Goal: Information Seeking & Learning: Learn about a topic

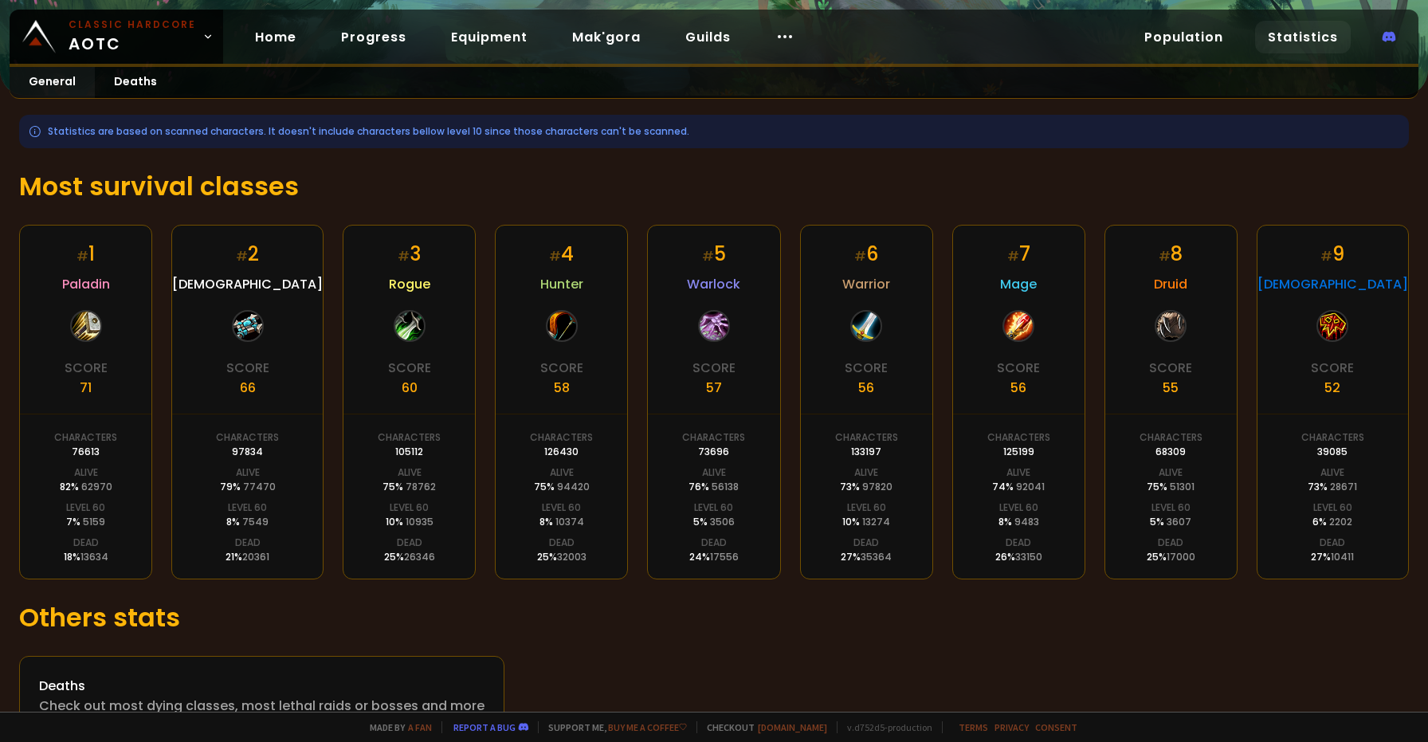
scroll to position [219, 0]
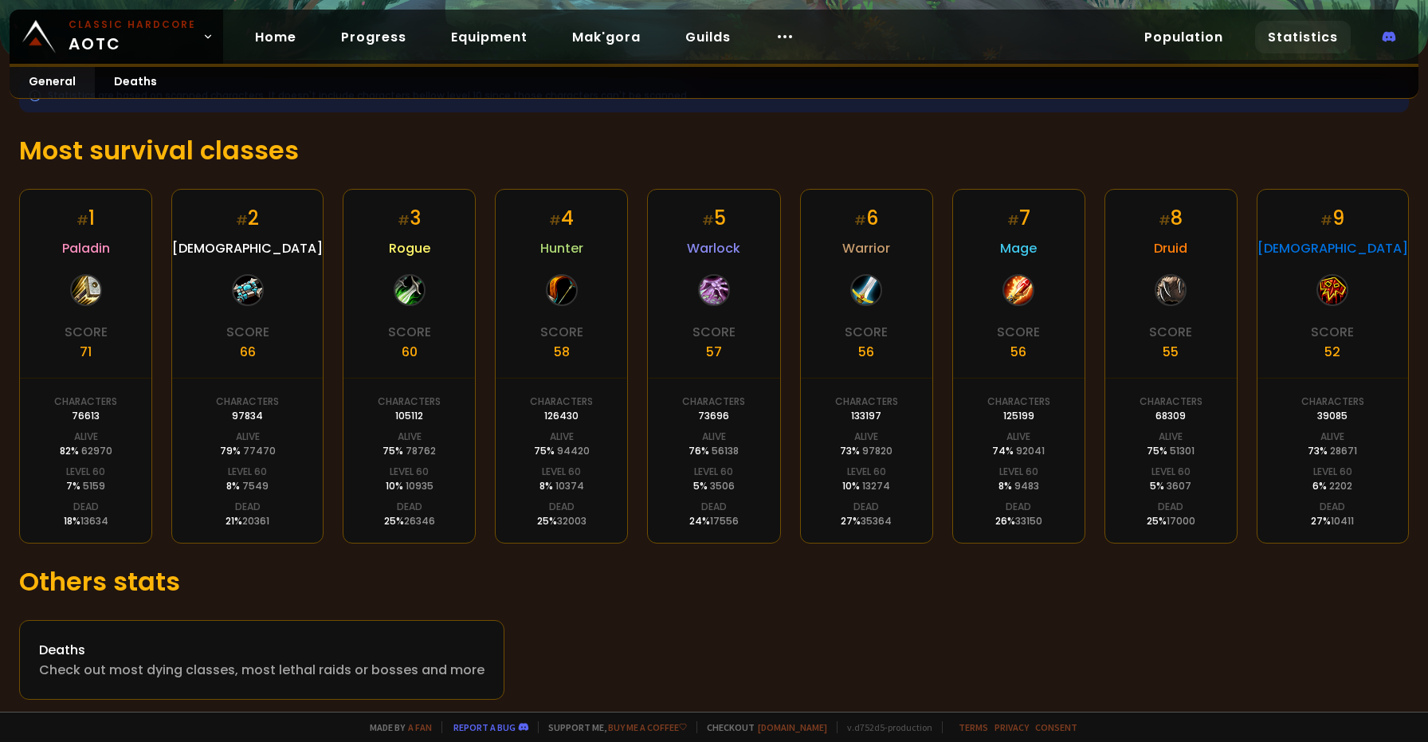
click at [435, 573] on h1 "Others stats" at bounding box center [713, 581] width 1389 height 38
drag, startPoint x: 280, startPoint y: 527, endPoint x: 225, endPoint y: 452, distance: 92.2
click at [225, 452] on div "# 2 Priest Score 66 Characters 97834 Alive 79 % 77470 Level 60 8 % 7549 Dead 21…" at bounding box center [247, 366] width 152 height 354
click at [292, 498] on div "# 2 Priest Score 66 Characters 97834 Alive 79 % 77470 Level 60 8 % 7549 Dead 21…" at bounding box center [247, 366] width 152 height 354
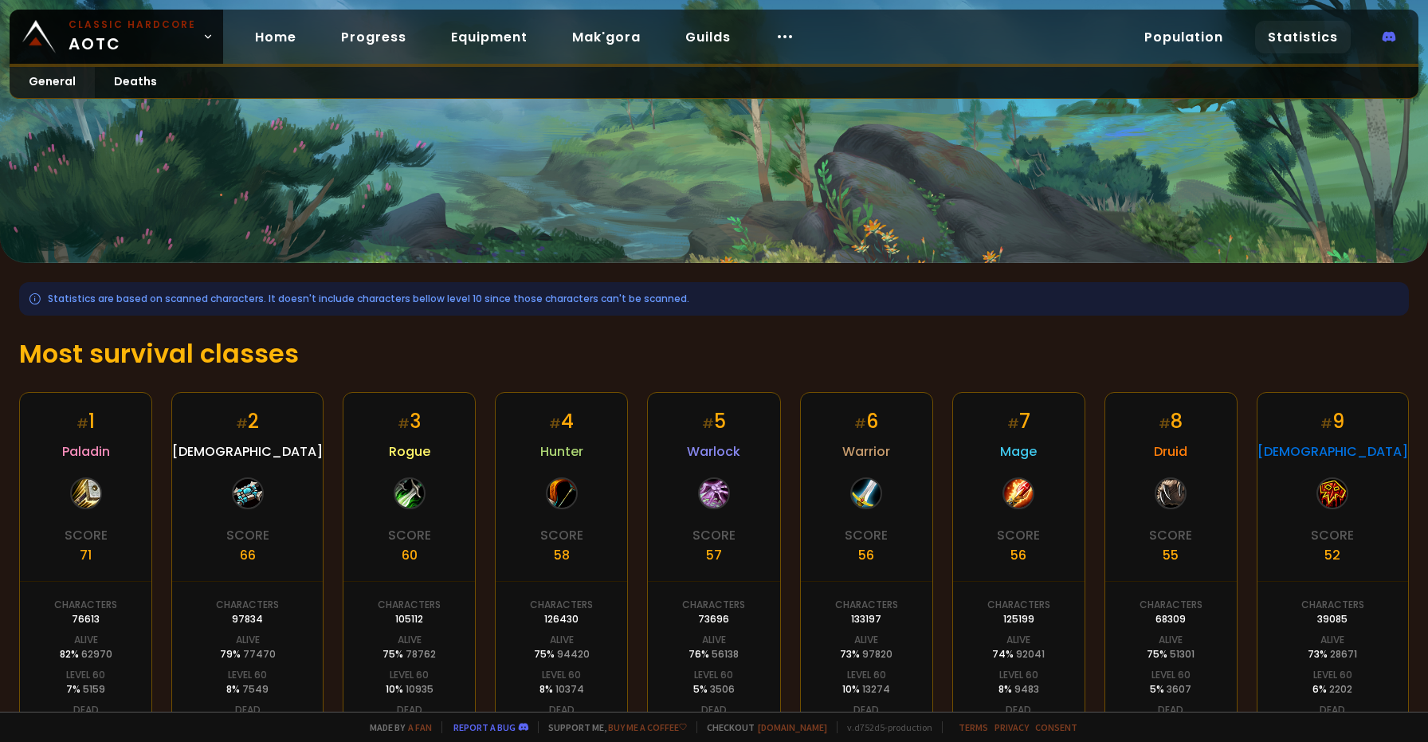
scroll to position [0, 0]
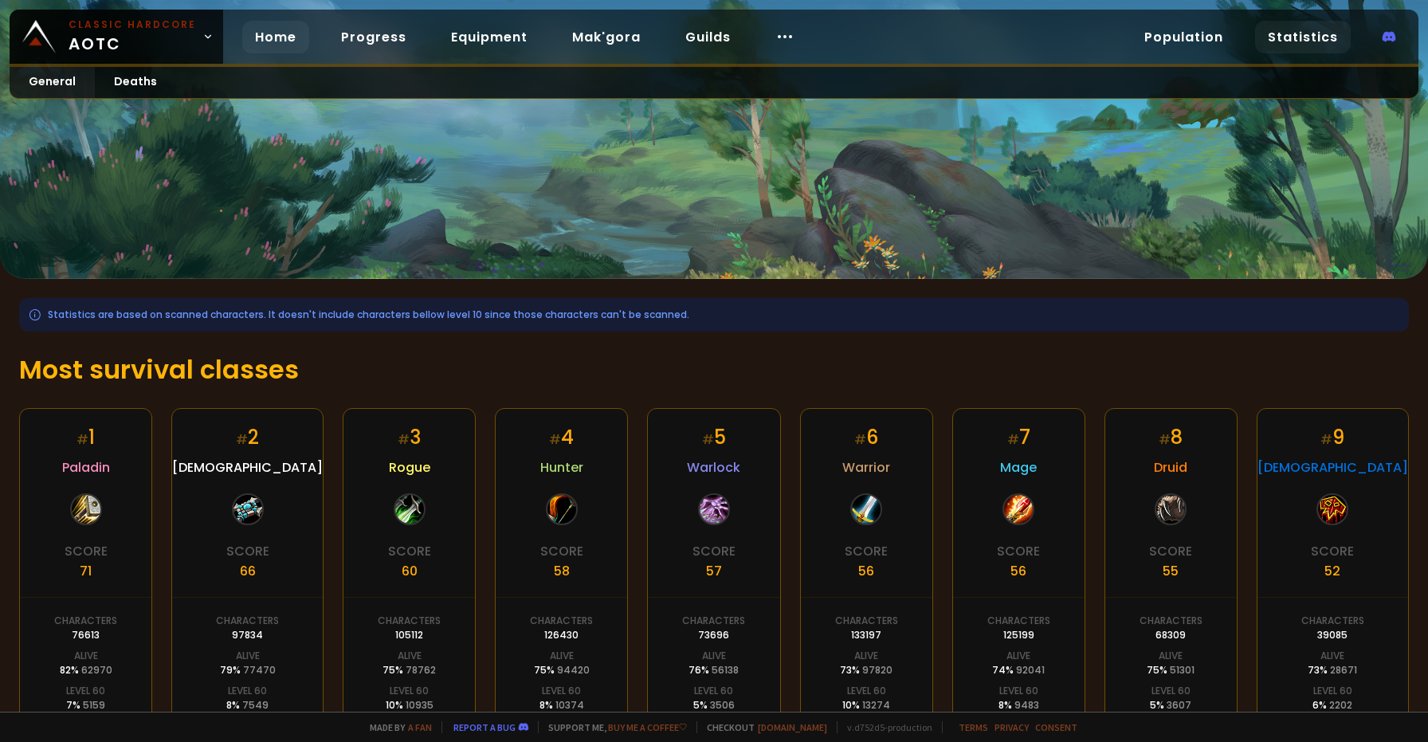
click at [290, 33] on link "Home" at bounding box center [275, 37] width 67 height 33
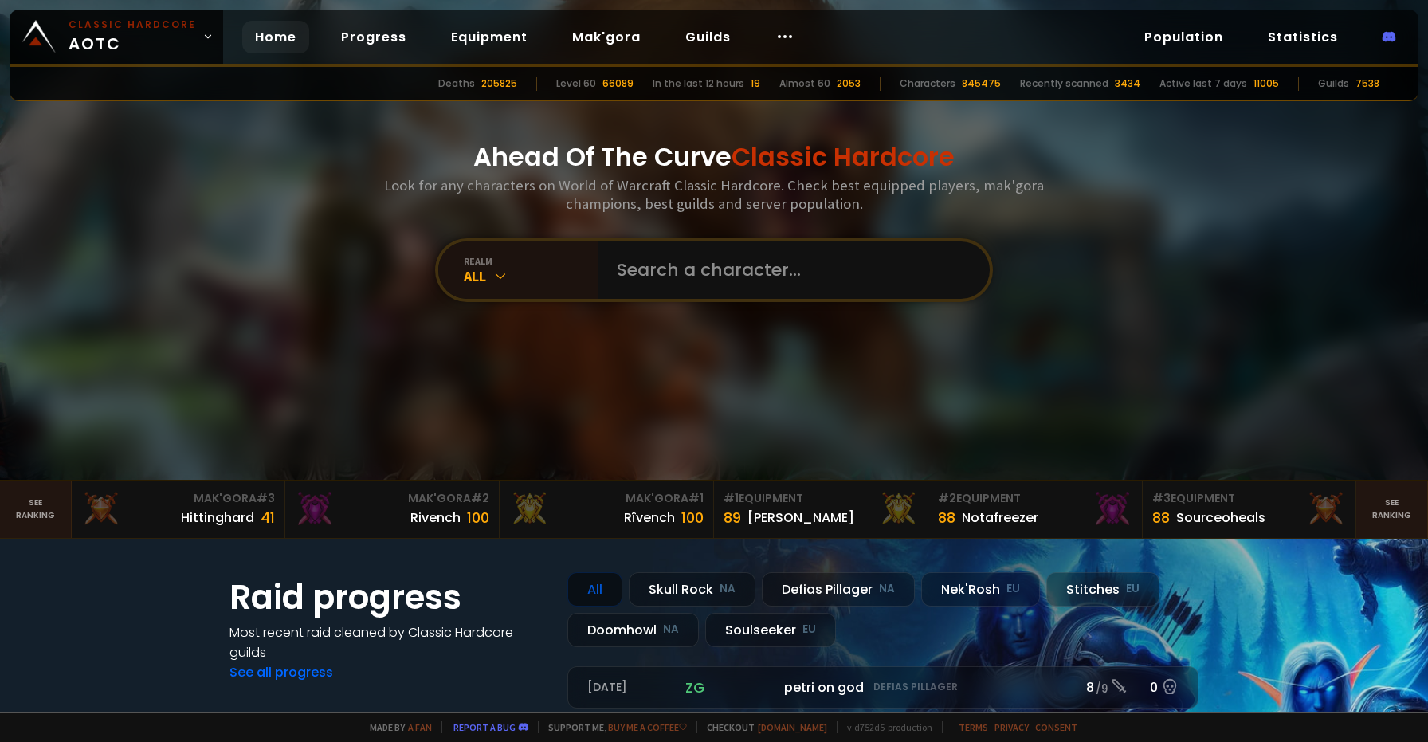
scroll to position [47, 0]
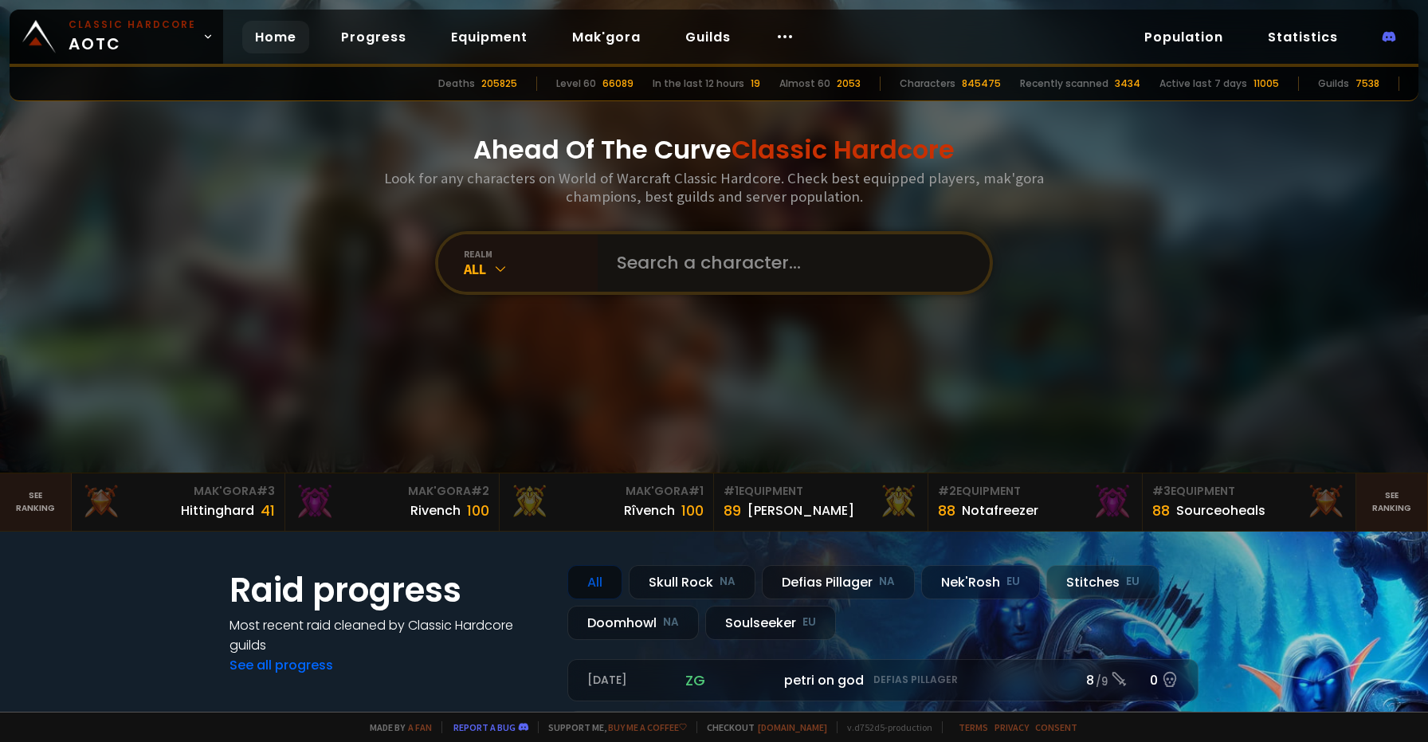
click at [630, 271] on input "text" at bounding box center [788, 262] width 363 height 57
type input "Bergnonne"
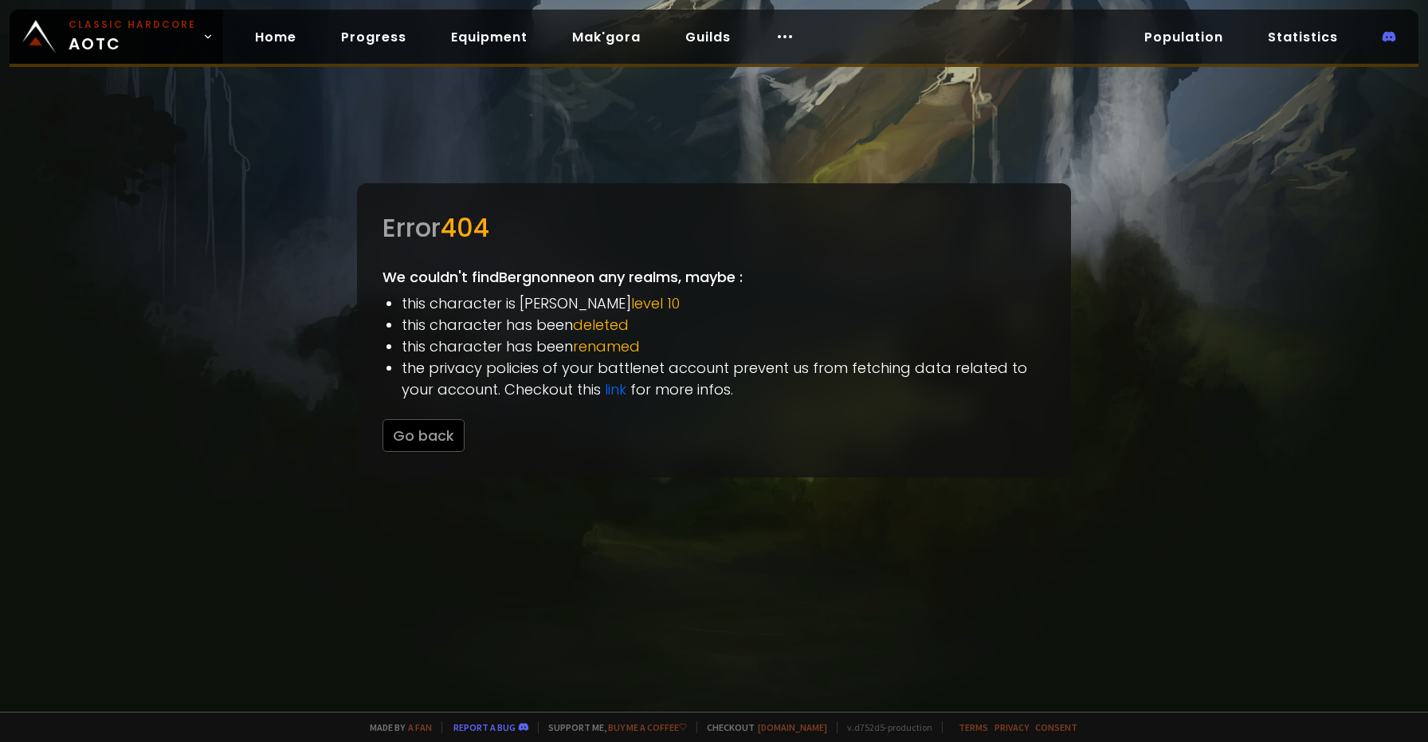
click at [754, 397] on li "the privacy policies of your battlenet account prevent us from fetching data re…" at bounding box center [723, 378] width 644 height 43
click at [384, 41] on link "Progress" at bounding box center [373, 37] width 91 height 33
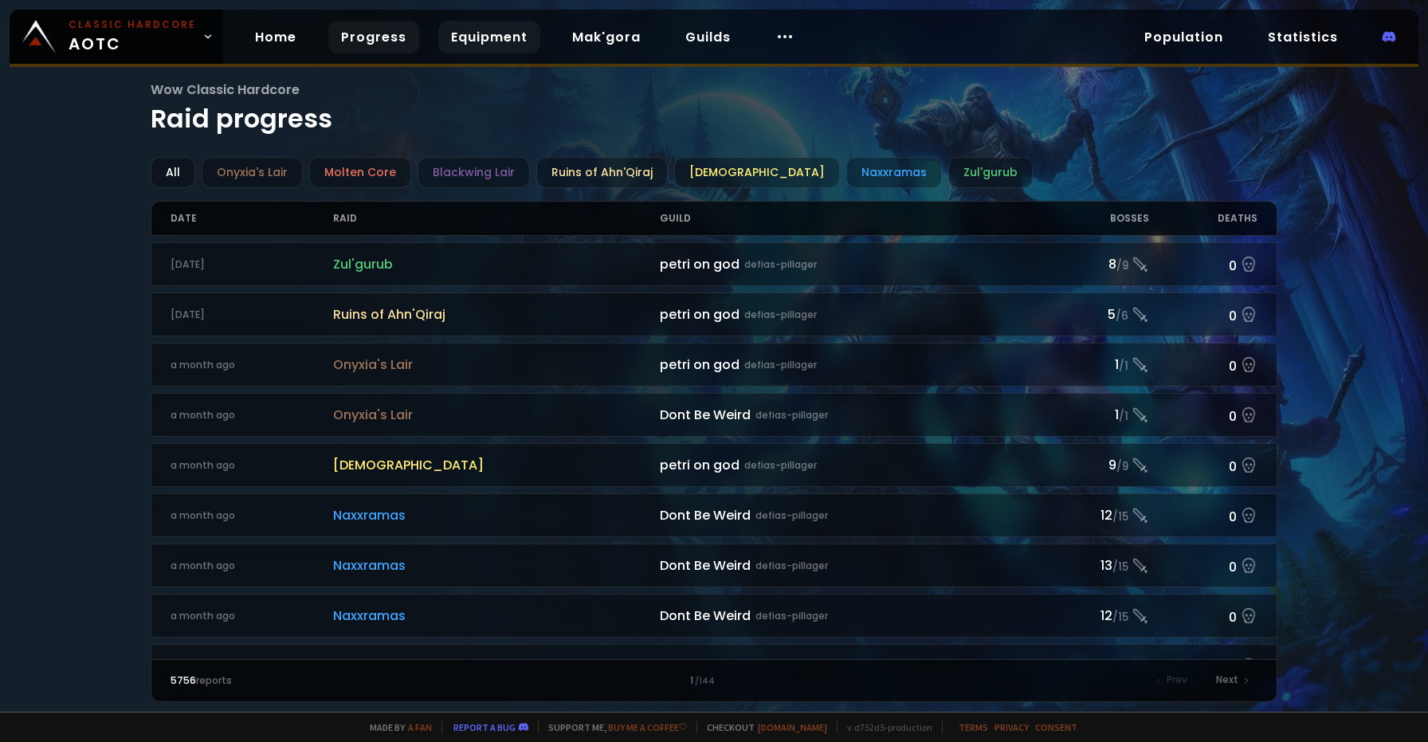
click at [507, 44] on link "Equipment" at bounding box center [489, 37] width 102 height 33
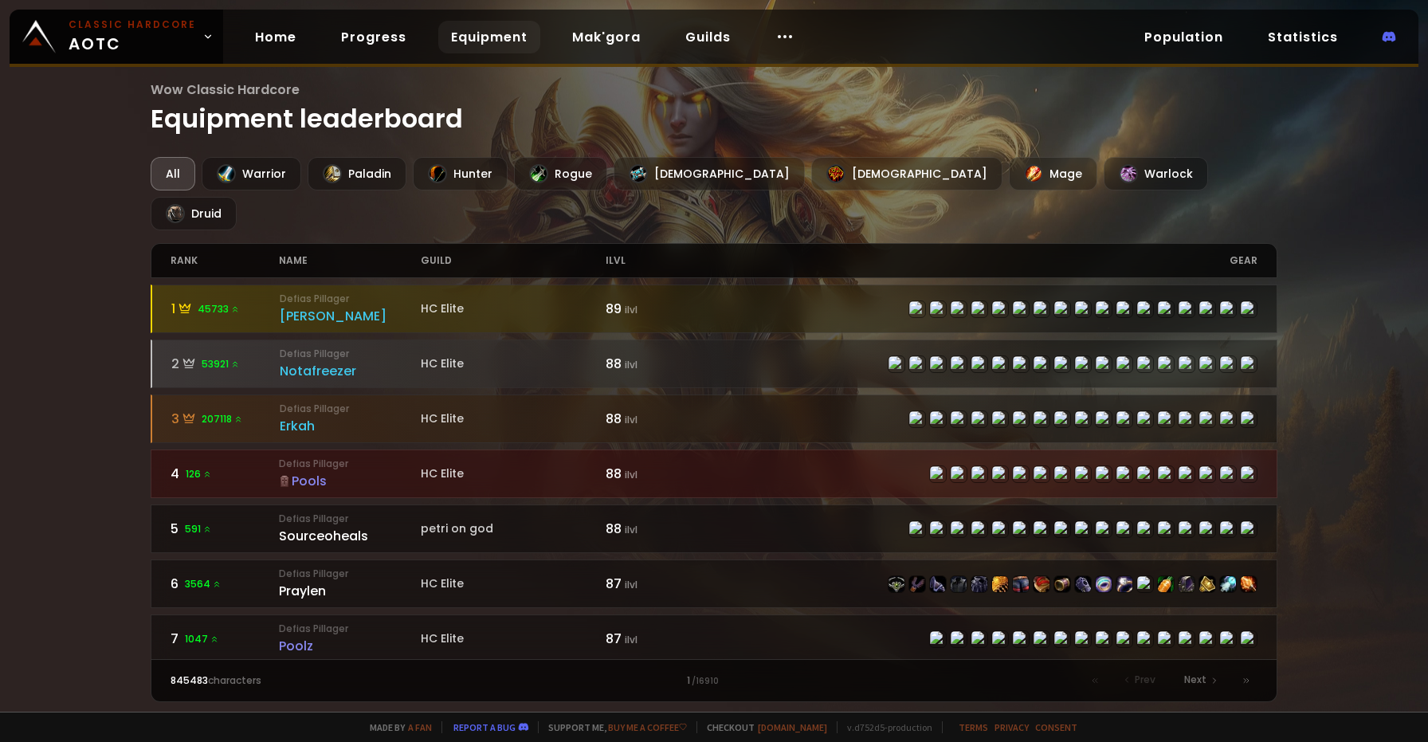
click at [276, 60] on div "Home Progress Equipment Mak'gora Guilds" at bounding box center [524, 37] width 603 height 52
click at [276, 51] on link "Home" at bounding box center [275, 37] width 67 height 33
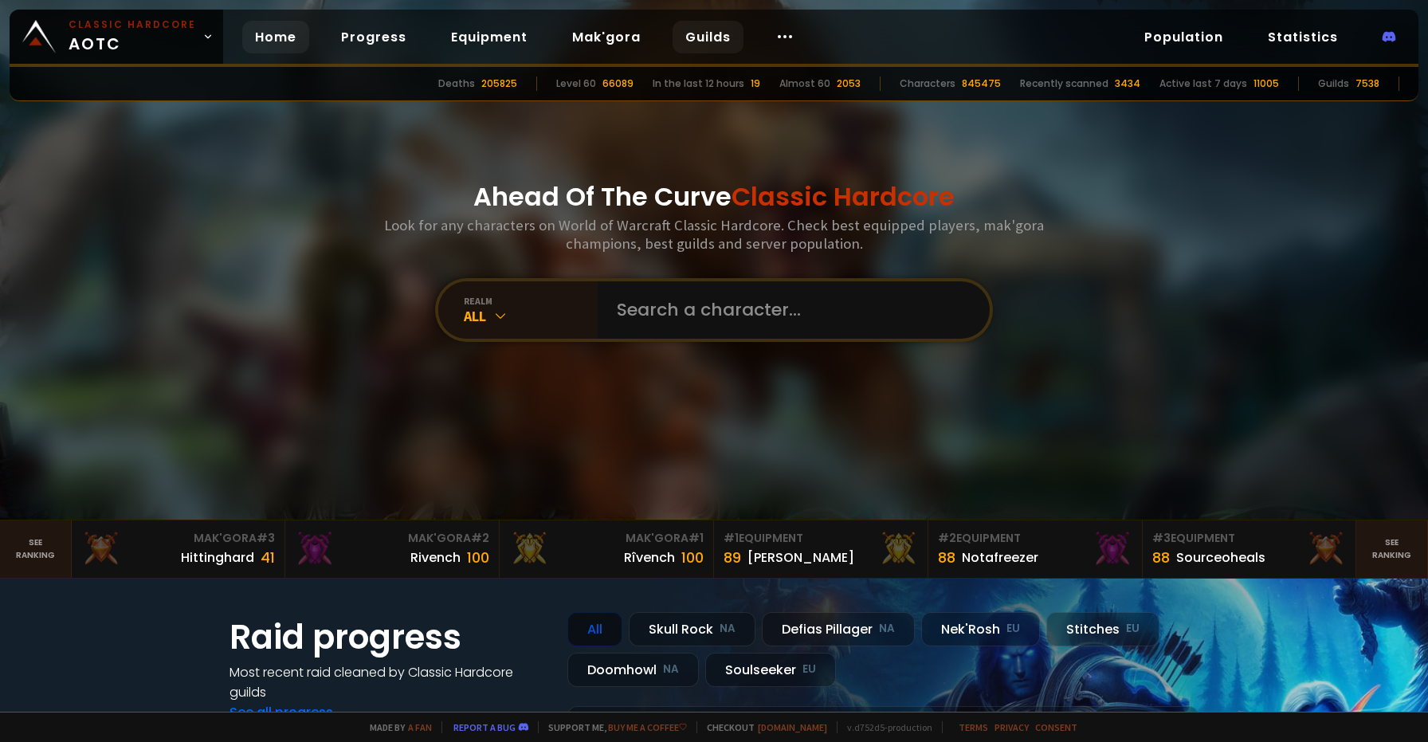
click at [677, 41] on link "Guilds" at bounding box center [707, 37] width 71 height 33
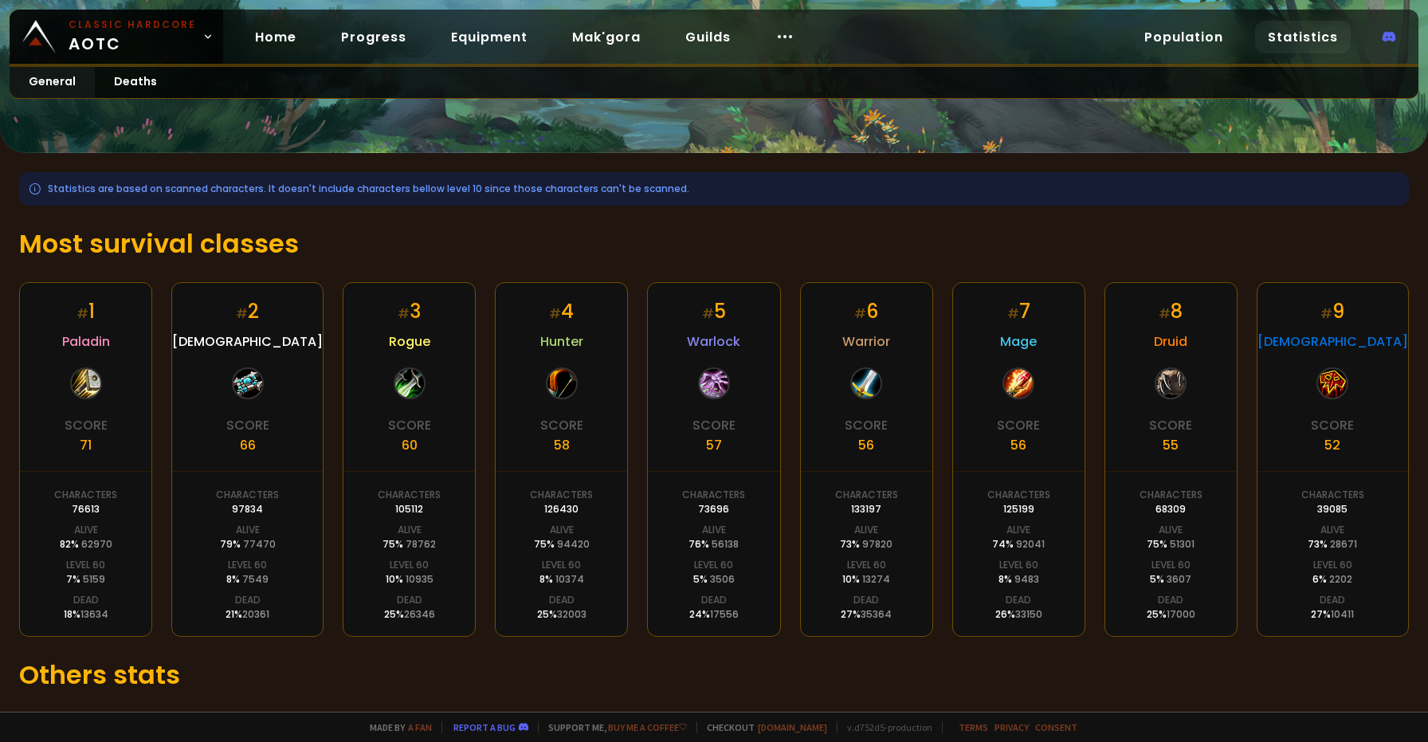
scroll to position [127, 0]
click at [89, 380] on div at bounding box center [86, 382] width 32 height 32
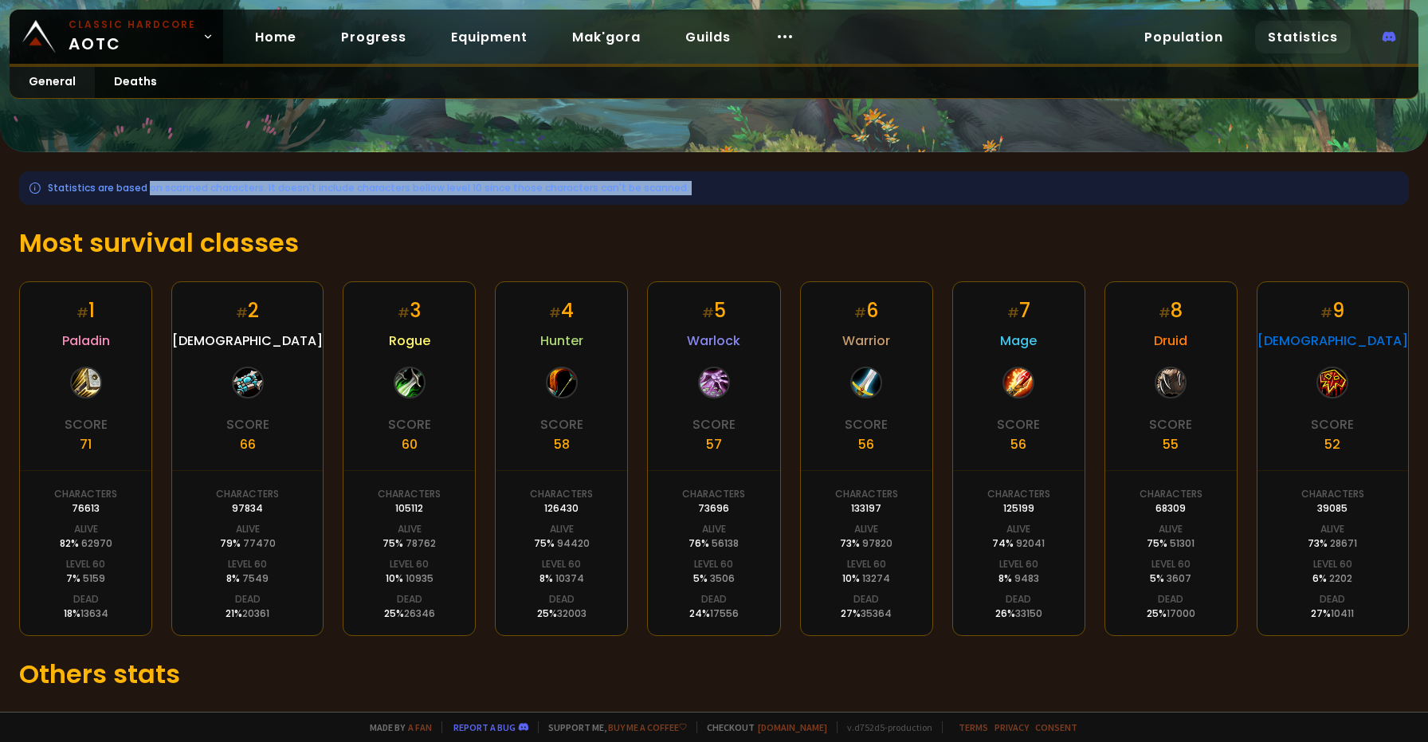
drag, startPoint x: 147, startPoint y: 190, endPoint x: 501, endPoint y: 219, distance: 354.9
click at [501, 219] on div "Statistics are based on scanned characters. It doesn't include characters bello…" at bounding box center [714, 481] width 1428 height 659
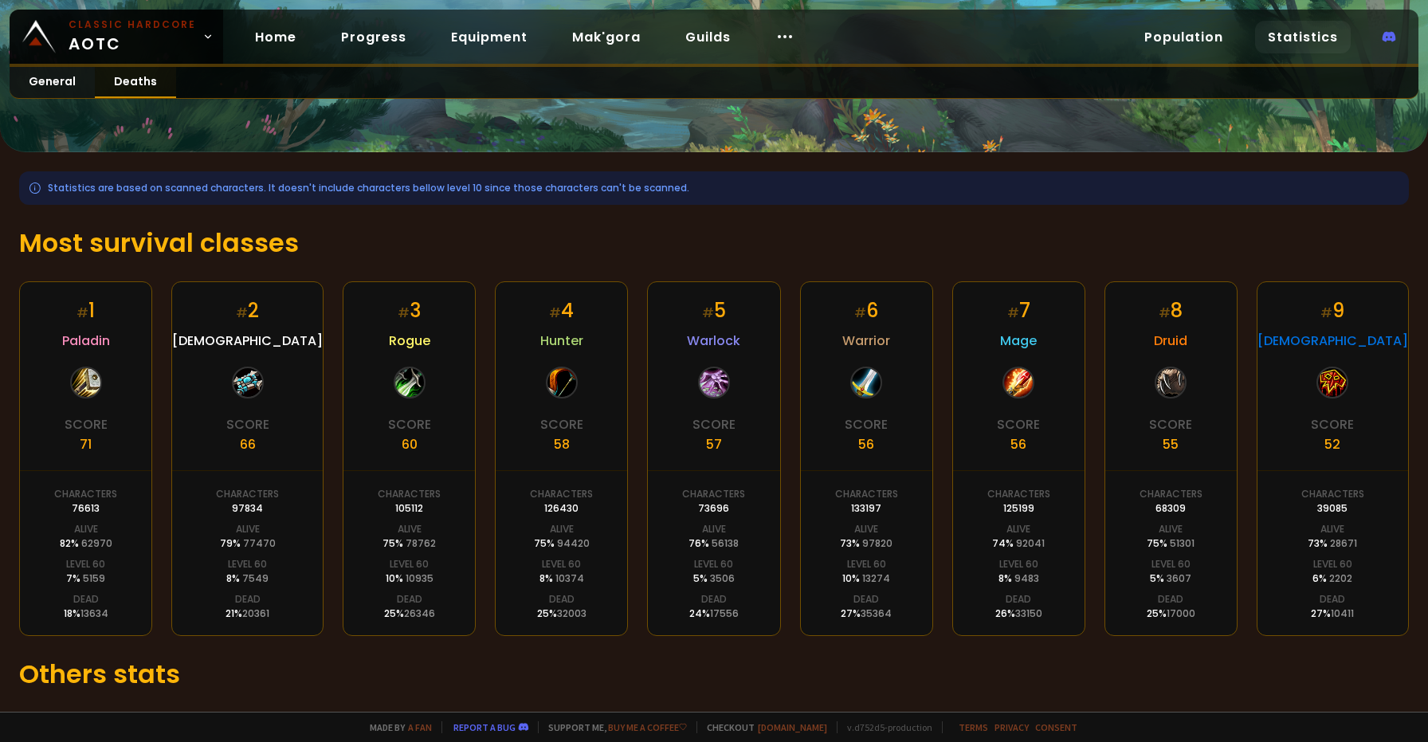
click at [142, 83] on link "Deaths" at bounding box center [135, 82] width 81 height 31
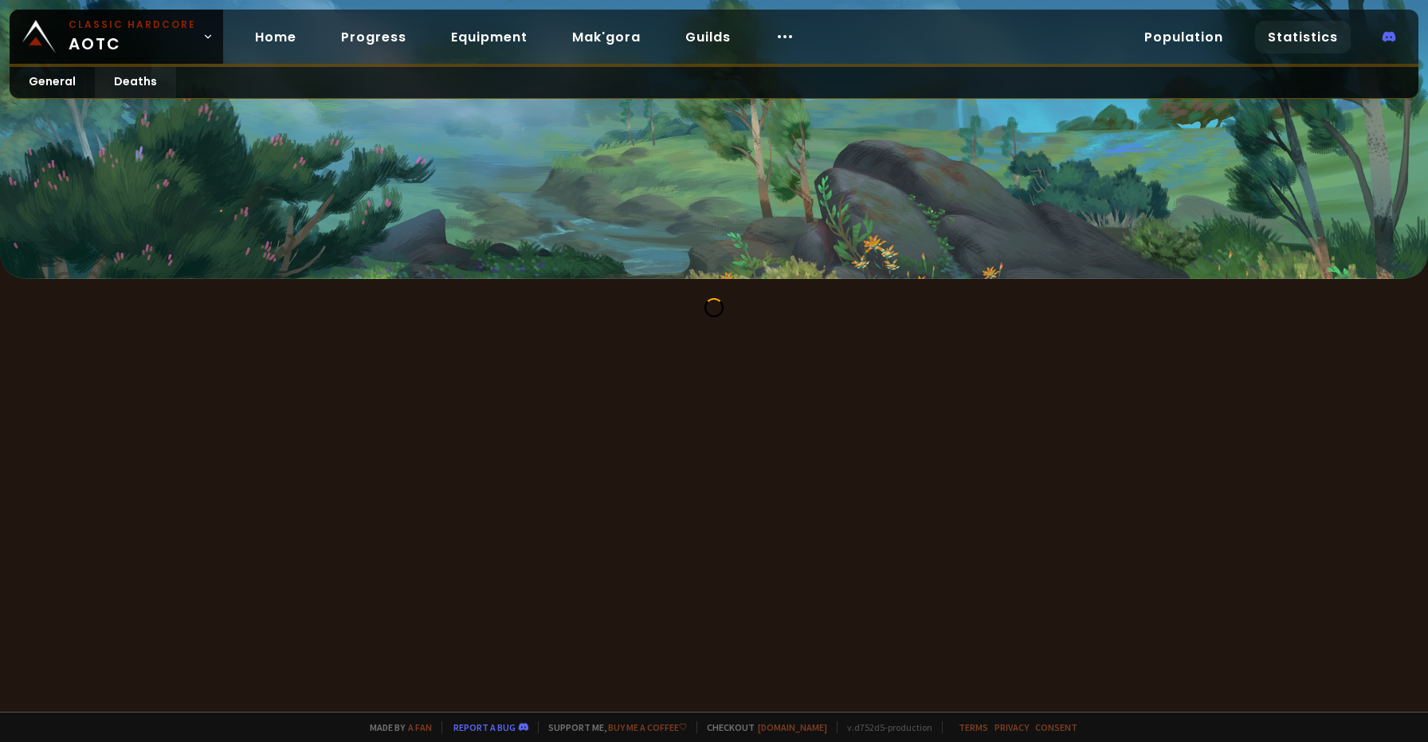
click at [716, 310] on div at bounding box center [713, 307] width 25 height 25
click at [268, 26] on link "Home" at bounding box center [275, 37] width 67 height 33
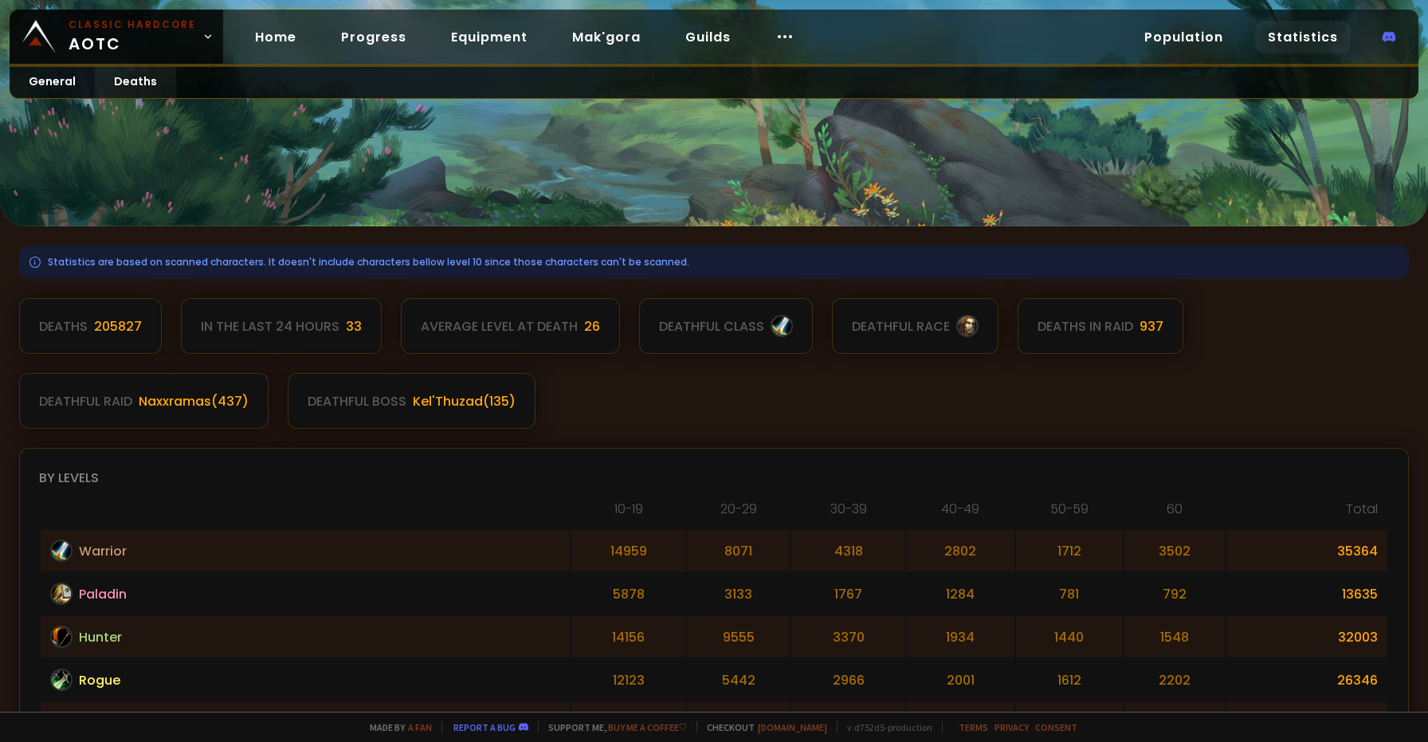
scroll to position [53, 0]
drag, startPoint x: 357, startPoint y: 335, endPoint x: 380, endPoint y: 337, distance: 23.2
click at [380, 337] on div "Deaths 205827 In the last 24 hours 33 Average level at death 26 deathful class …" at bounding box center [713, 362] width 1389 height 131
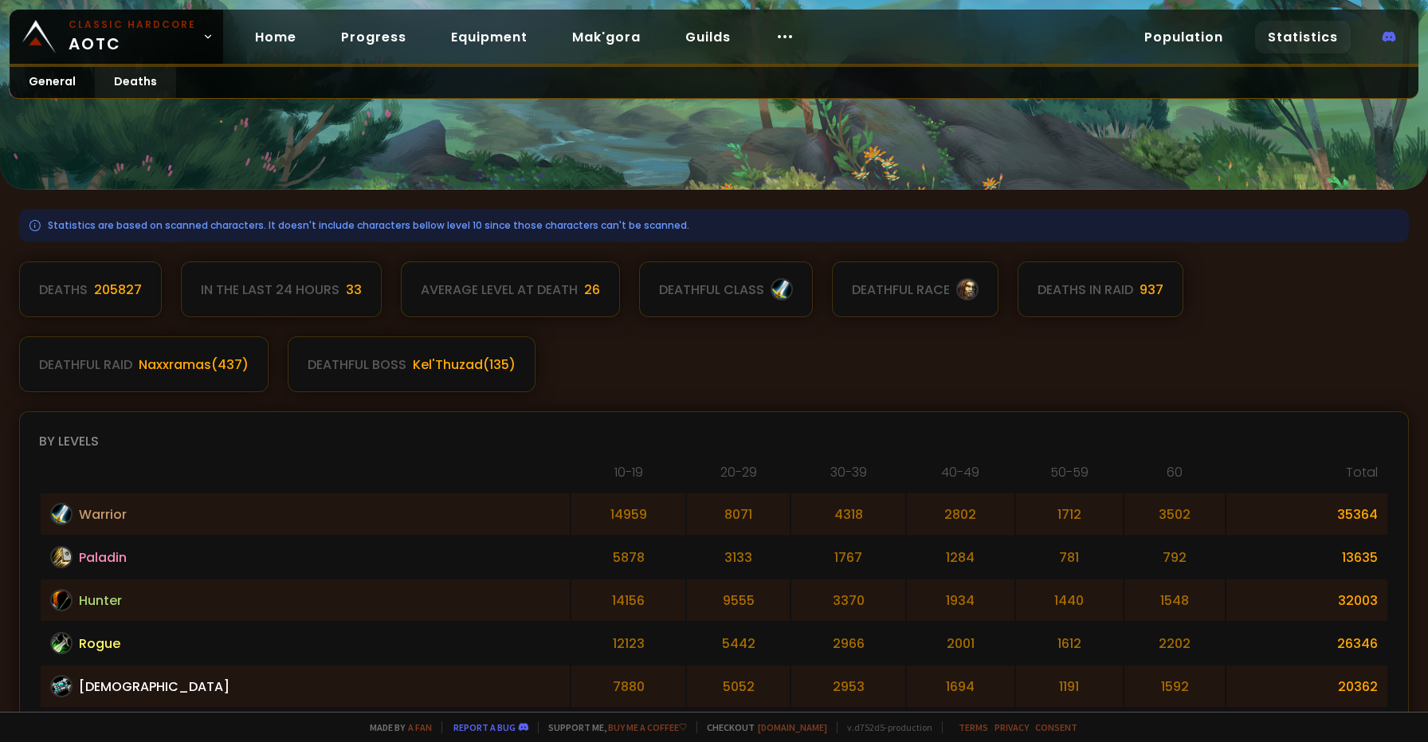
scroll to position [91, 0]
click at [776, 284] on div at bounding box center [781, 287] width 22 height 22
click at [969, 291] on div at bounding box center [967, 287] width 22 height 22
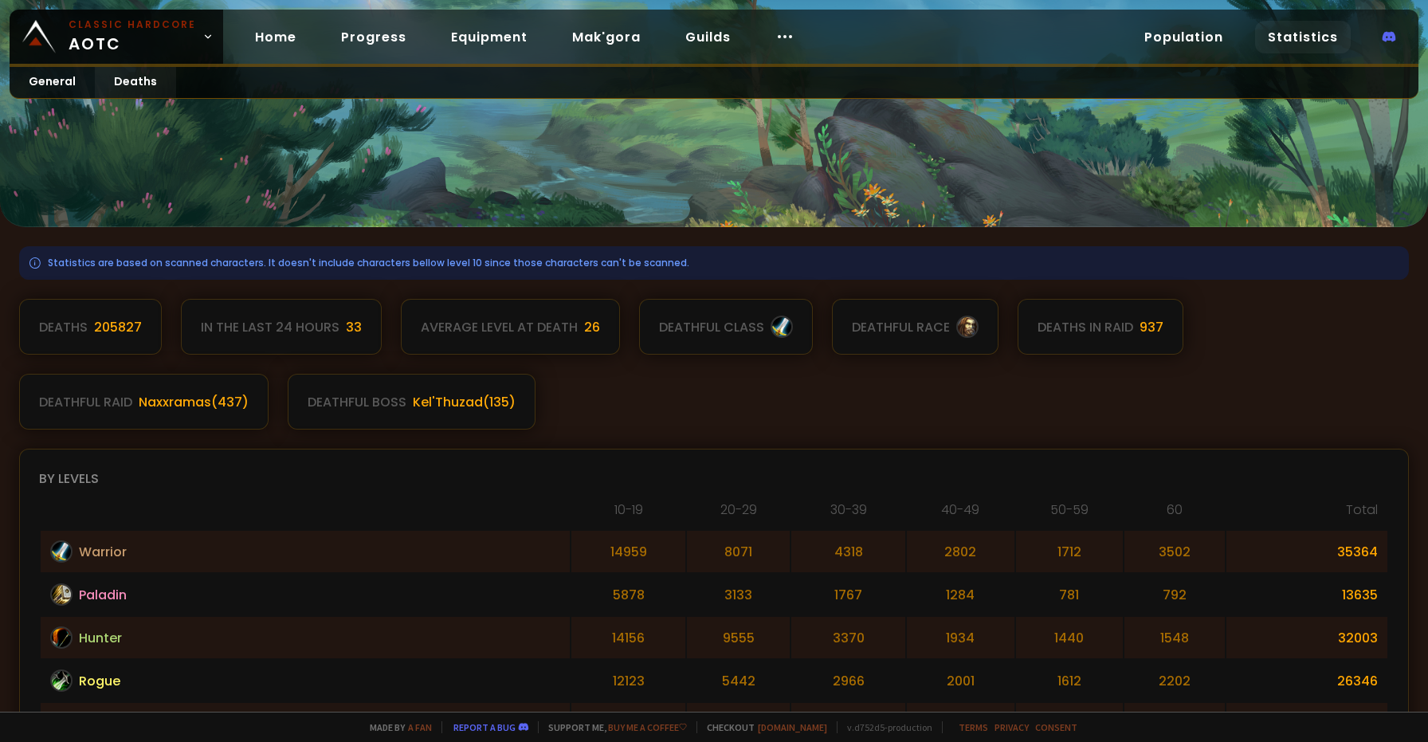
scroll to position [49, 0]
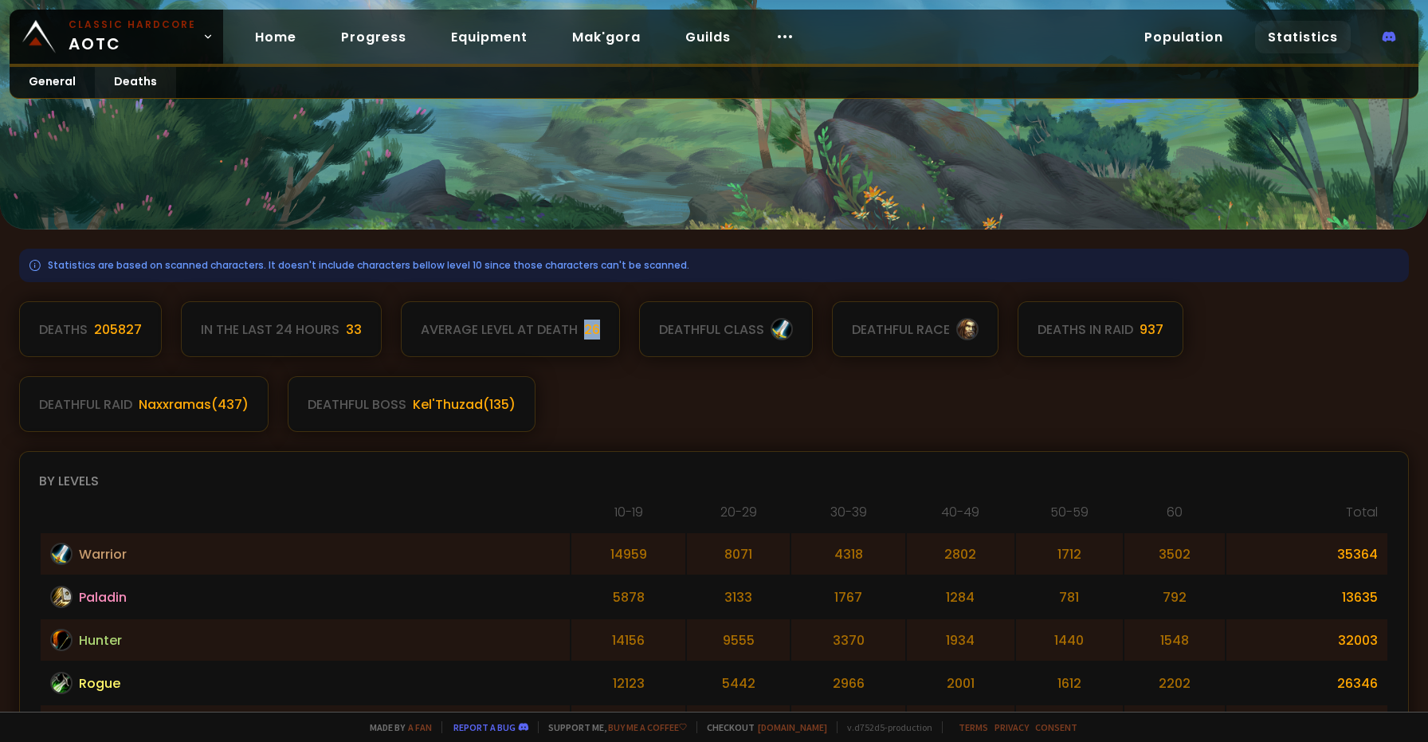
drag, startPoint x: 573, startPoint y: 346, endPoint x: 589, endPoint y: 339, distance: 17.2
click at [589, 339] on div "Average level at death 26" at bounding box center [510, 329] width 219 height 56
click at [588, 327] on div "26" at bounding box center [592, 329] width 16 height 20
click at [713, 334] on div "deathful class" at bounding box center [711, 329] width 105 height 20
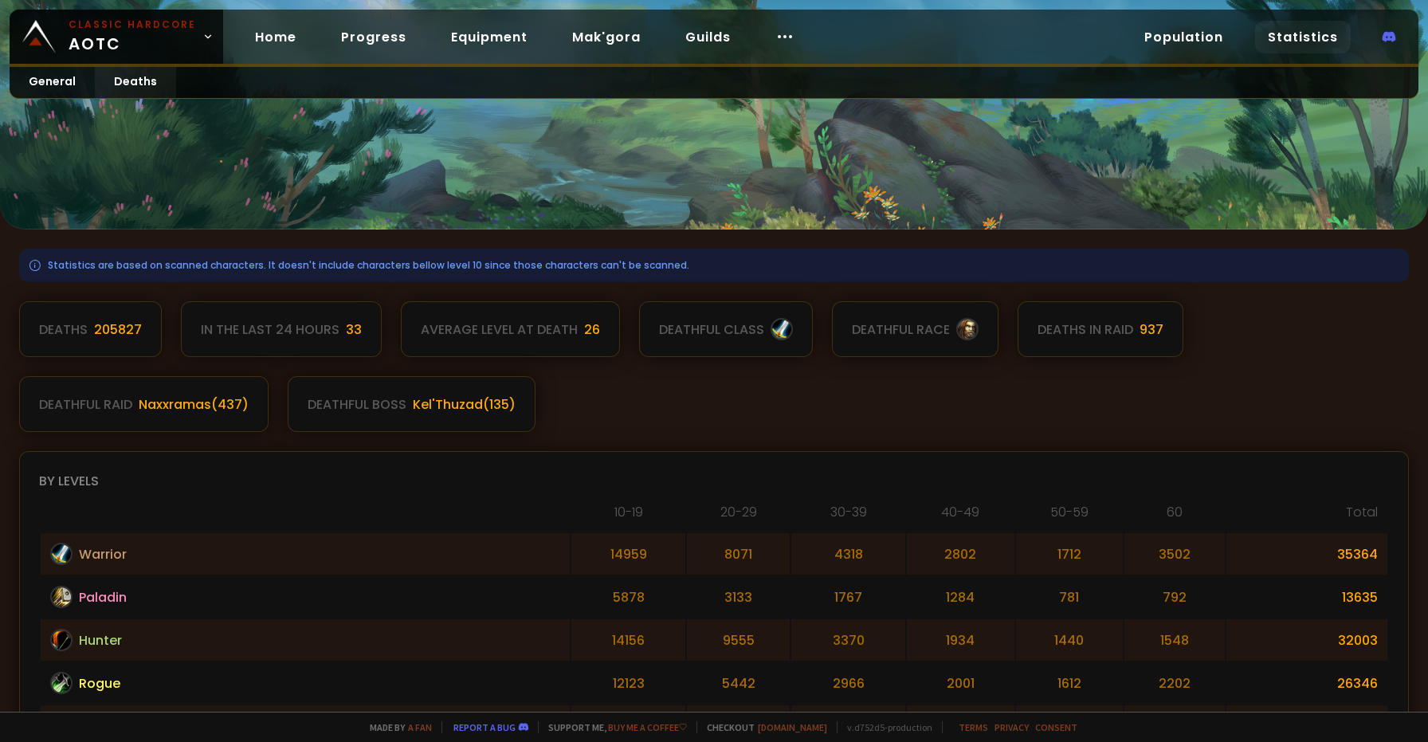
click at [816, 334] on div "Deaths 205827 In the last 24 hours 33 Average level at death 26 deathful class …" at bounding box center [713, 366] width 1389 height 131
click at [770, 321] on div at bounding box center [781, 329] width 22 height 22
drag, startPoint x: 789, startPoint y: 327, endPoint x: 1046, endPoint y: 374, distance: 260.8
click at [1052, 377] on div "Deaths 205827 In the last 24 hours 33 Average level at death 26 deathful class …" at bounding box center [713, 366] width 1389 height 131
click at [1193, 40] on link "Population" at bounding box center [1183, 37] width 104 height 33
